Goal: Find contact information: Find contact information

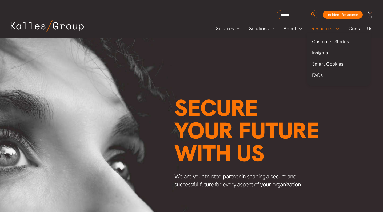
scroll to position [0, 689]
click at [357, 31] on span "Contact Us" at bounding box center [361, 29] width 24 height 8
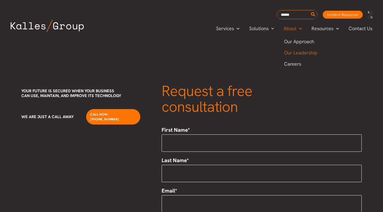
click at [294, 55] on span "Our Leadership" at bounding box center [300, 53] width 33 height 6
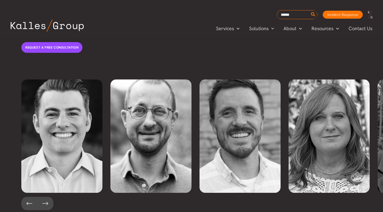
scroll to position [1176, 0]
click at [46, 197] on button at bounding box center [45, 203] width 16 height 13
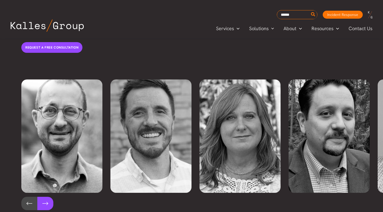
click at [46, 197] on button at bounding box center [45, 203] width 16 height 13
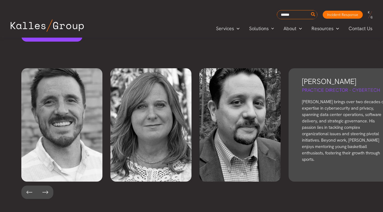
scroll to position [1187, 0]
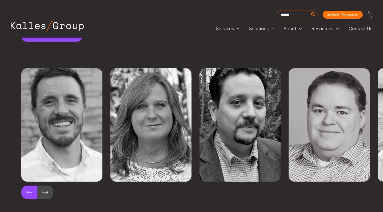
click at [30, 186] on button at bounding box center [29, 192] width 16 height 13
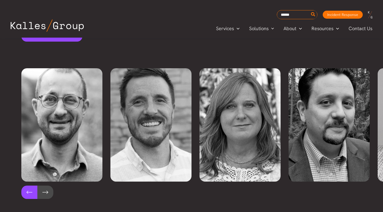
click at [29, 186] on button at bounding box center [29, 192] width 16 height 13
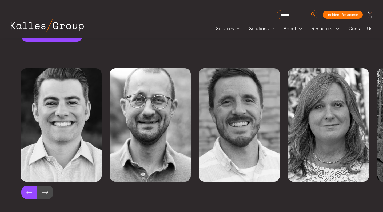
scroll to position [0, 0]
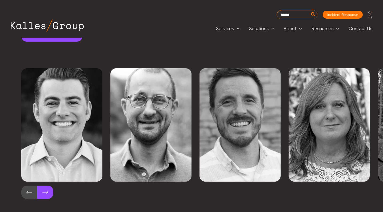
click at [48, 186] on button at bounding box center [45, 192] width 16 height 13
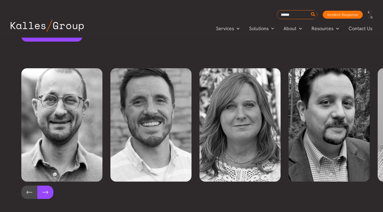
click at [45, 186] on button at bounding box center [45, 192] width 16 height 13
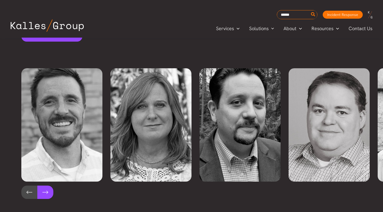
click at [41, 186] on button at bounding box center [45, 192] width 16 height 13
